Goal: Information Seeking & Learning: Learn about a topic

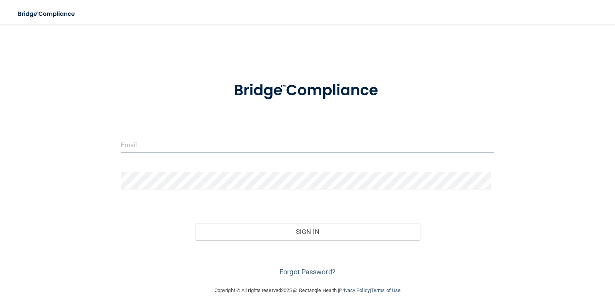
click at [177, 145] on input "email" at bounding box center [308, 144] width 374 height 17
type input "[EMAIL_ADDRESS][DOMAIN_NAME]"
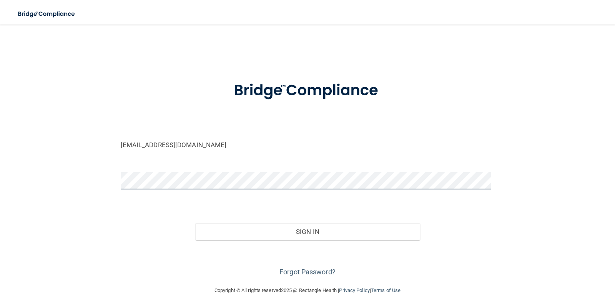
click at [195, 223] on button "Sign In" at bounding box center [307, 231] width 224 height 17
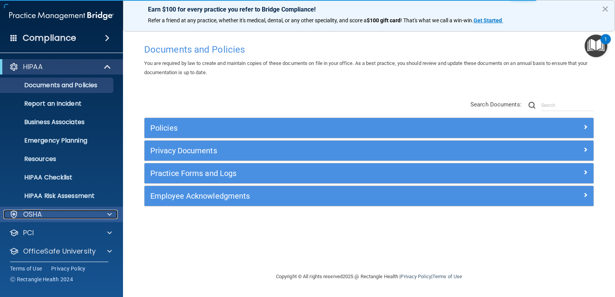
click at [99, 212] on div at bounding box center [108, 214] width 19 height 9
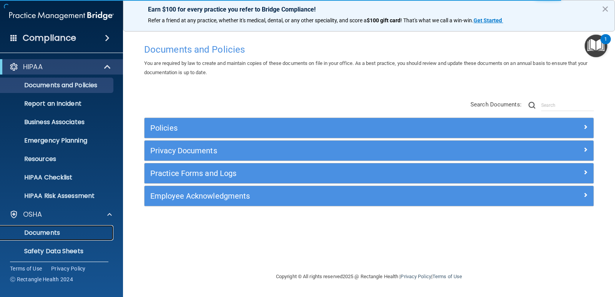
click at [61, 229] on p "Documents" at bounding box center [57, 233] width 105 height 8
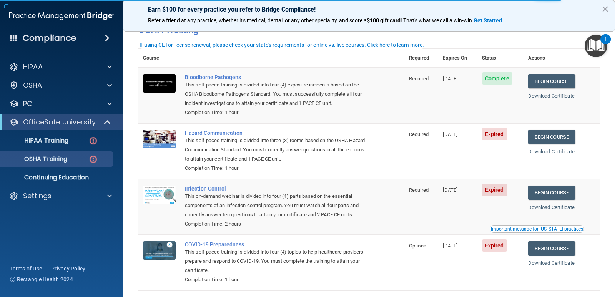
scroll to position [60, 0]
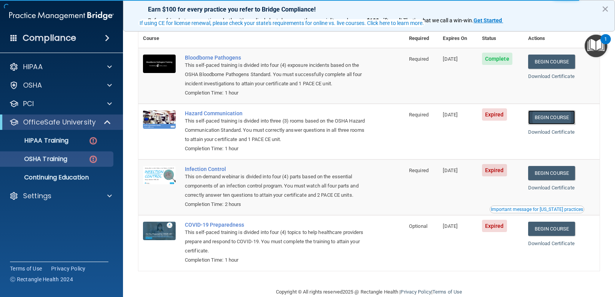
click at [539, 116] on link "Begin Course" at bounding box center [551, 117] width 47 height 14
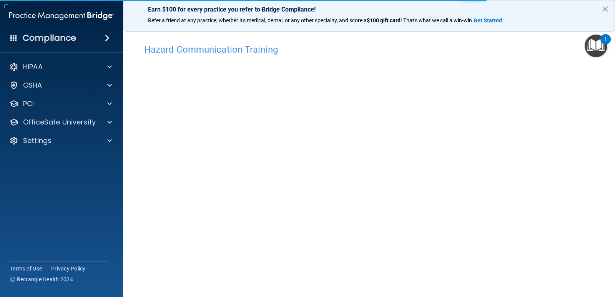
click at [556, 223] on div "Hazard Communication Training This course doesn’t expire until 07/12/2025. Are …" at bounding box center [368, 181] width 461 height 283
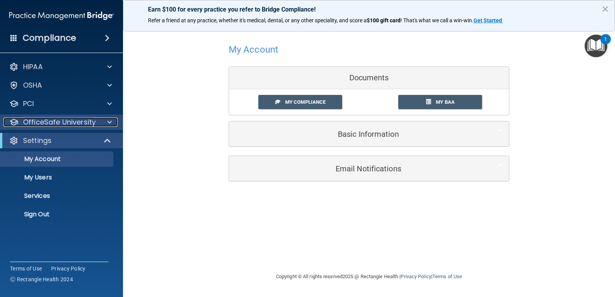
click at [86, 122] on p "OfficeSafe University" at bounding box center [59, 122] width 73 height 9
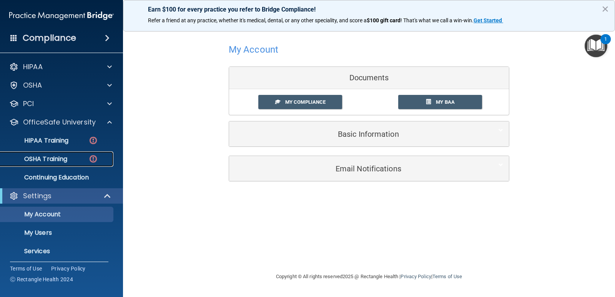
click at [64, 156] on p "OSHA Training" at bounding box center [36, 159] width 62 height 8
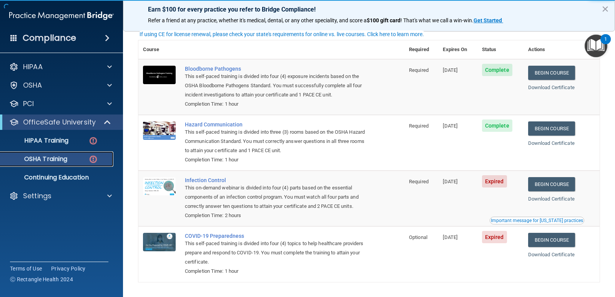
scroll to position [75, 0]
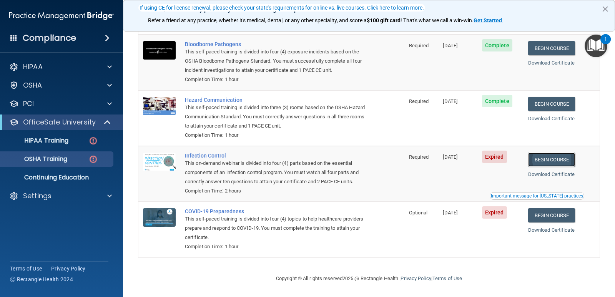
click at [550, 159] on link "Begin Course" at bounding box center [551, 159] width 47 height 14
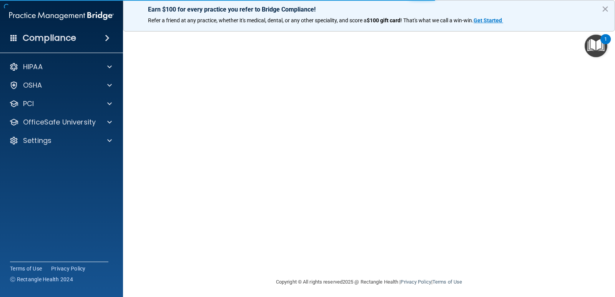
scroll to position [14, 0]
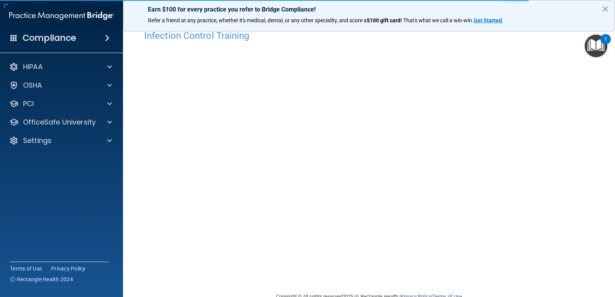
click at [604, 9] on button "×" at bounding box center [604, 9] width 7 height 12
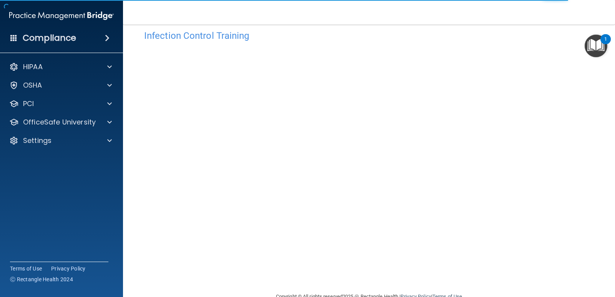
scroll to position [32, 0]
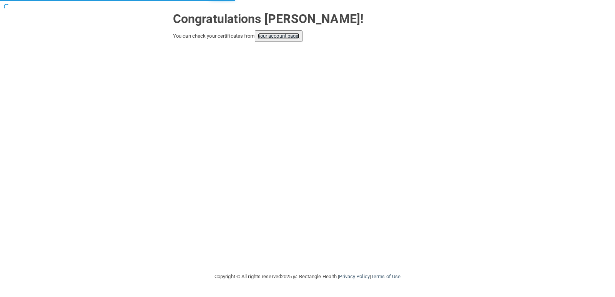
click at [288, 37] on link "your account page!" at bounding box center [279, 36] width 42 height 6
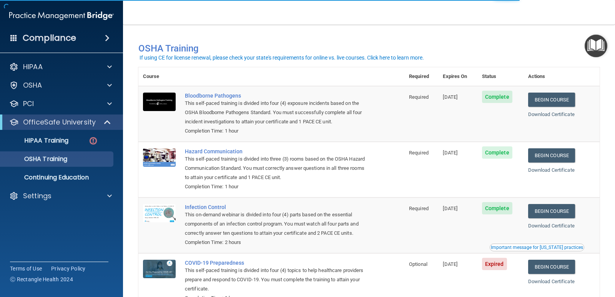
scroll to position [50, 0]
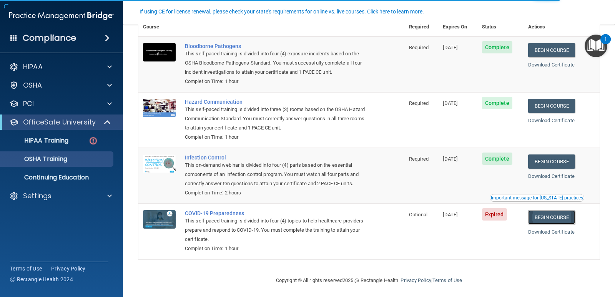
click at [564, 220] on link "Begin Course" at bounding box center [551, 217] width 47 height 14
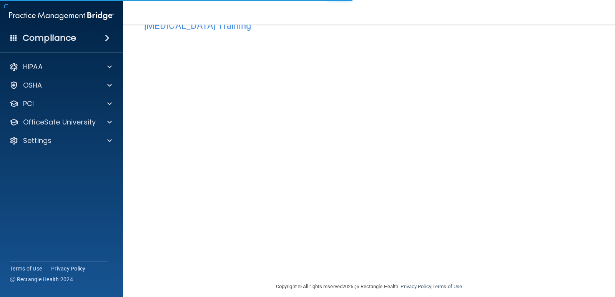
scroll to position [23, 0]
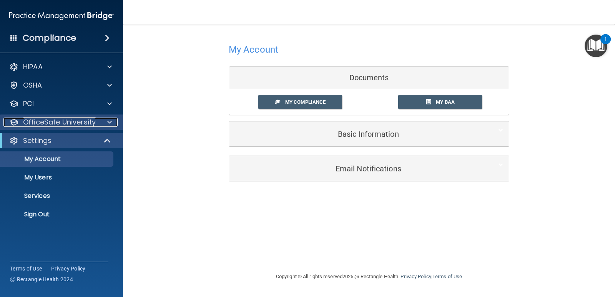
click at [47, 126] on p "OfficeSafe University" at bounding box center [59, 122] width 73 height 9
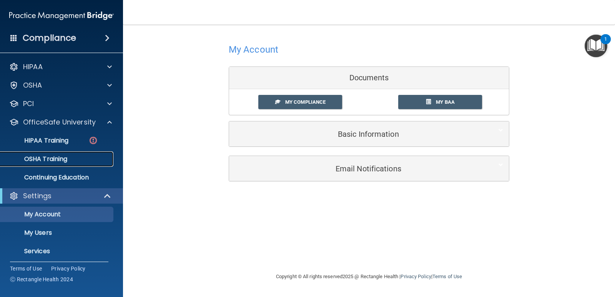
click at [49, 160] on p "OSHA Training" at bounding box center [36, 159] width 62 height 8
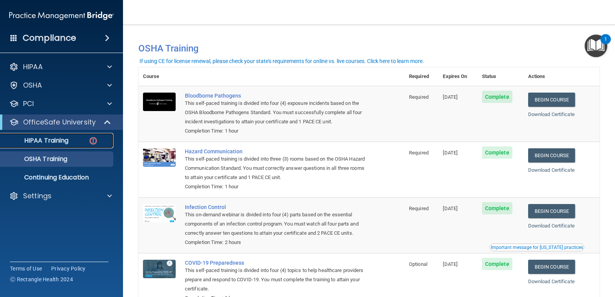
click at [50, 138] on p "HIPAA Training" at bounding box center [36, 141] width 63 height 8
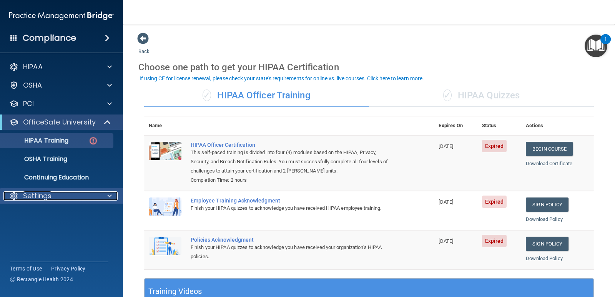
click at [34, 196] on p "Settings" at bounding box center [37, 195] width 28 height 9
click at [43, 200] on div "Settings" at bounding box center [61, 195] width 123 height 15
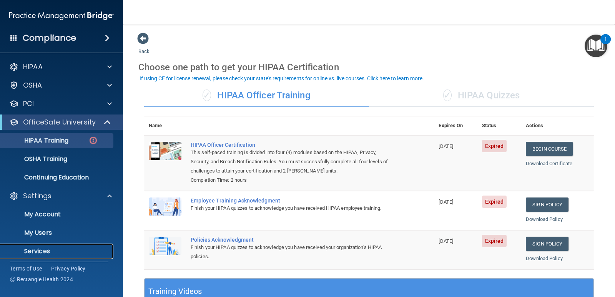
click at [47, 249] on p "Services" at bounding box center [57, 251] width 105 height 8
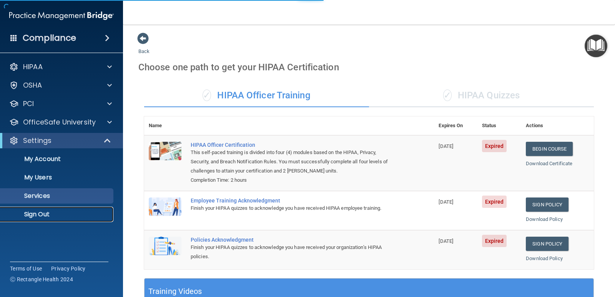
click at [35, 214] on p "Sign Out" at bounding box center [57, 214] width 105 height 8
